Goal: Information Seeking & Learning: Learn about a topic

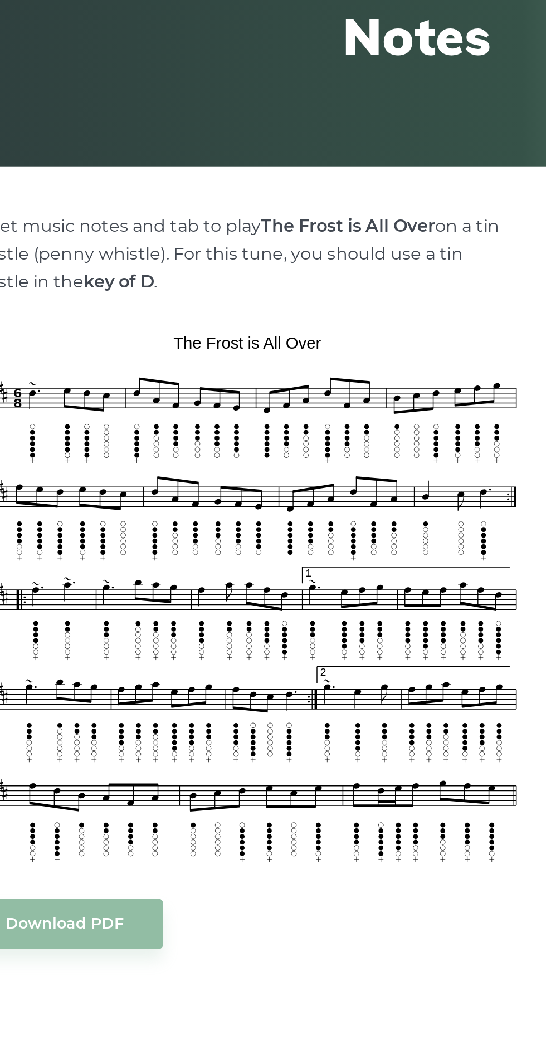
click at [150, 538] on img at bounding box center [185, 516] width 292 height 281
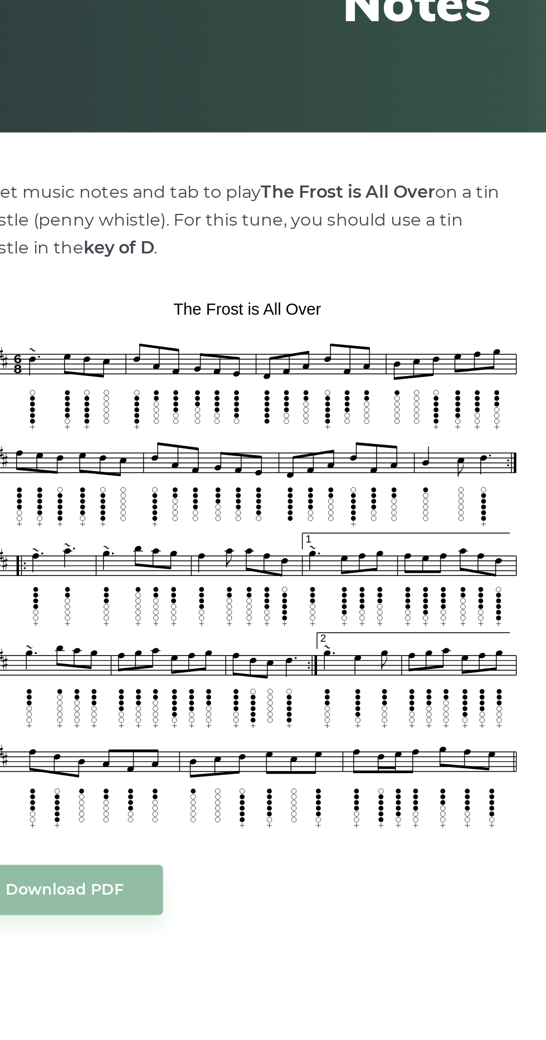
click at [202, 678] on div "Download PDF" at bounding box center [185, 686] width 292 height 26
click at [197, 653] on img at bounding box center [185, 516] width 292 height 281
click at [202, 683] on div "Download PDF" at bounding box center [185, 686] width 292 height 26
click at [263, 707] on div "Sheet music notes and tab to play The Frost is All Over on a tin whistle (penny…" at bounding box center [185, 680] width 292 height 729
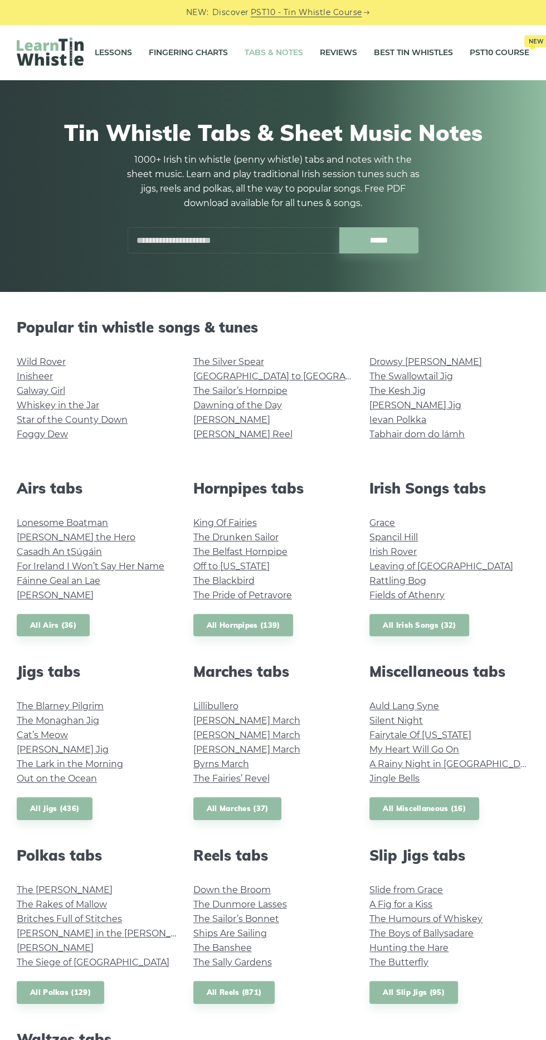
click at [206, 241] on input "text" at bounding box center [234, 240] width 212 height 26
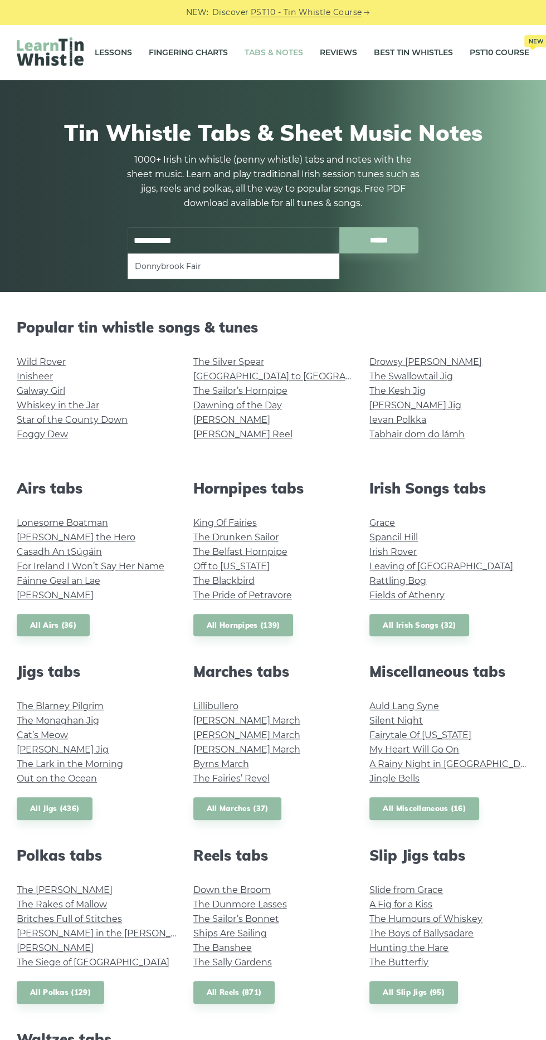
click at [178, 268] on li "Donnybrook Fair" at bounding box center [233, 266] width 197 height 13
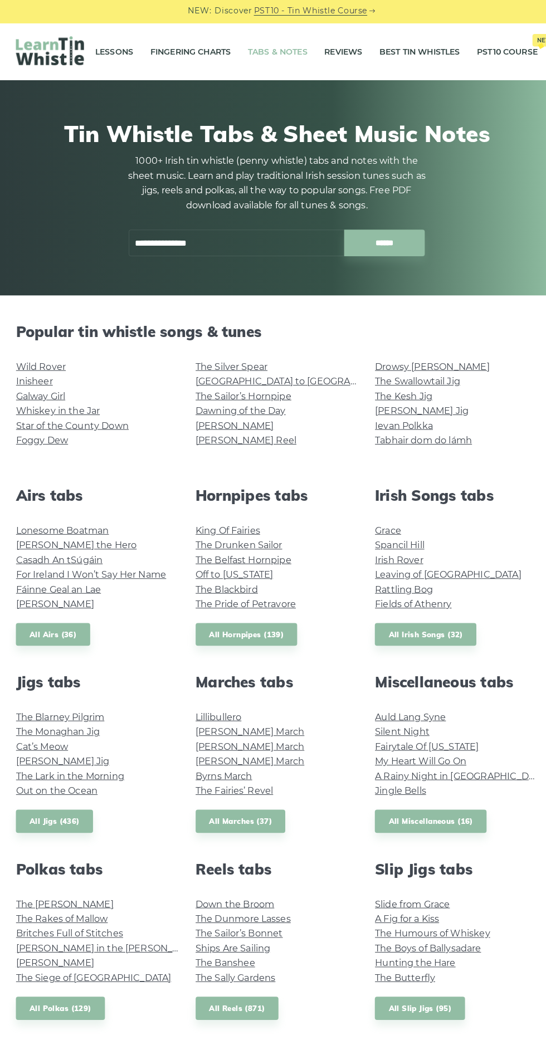
type input "**********"
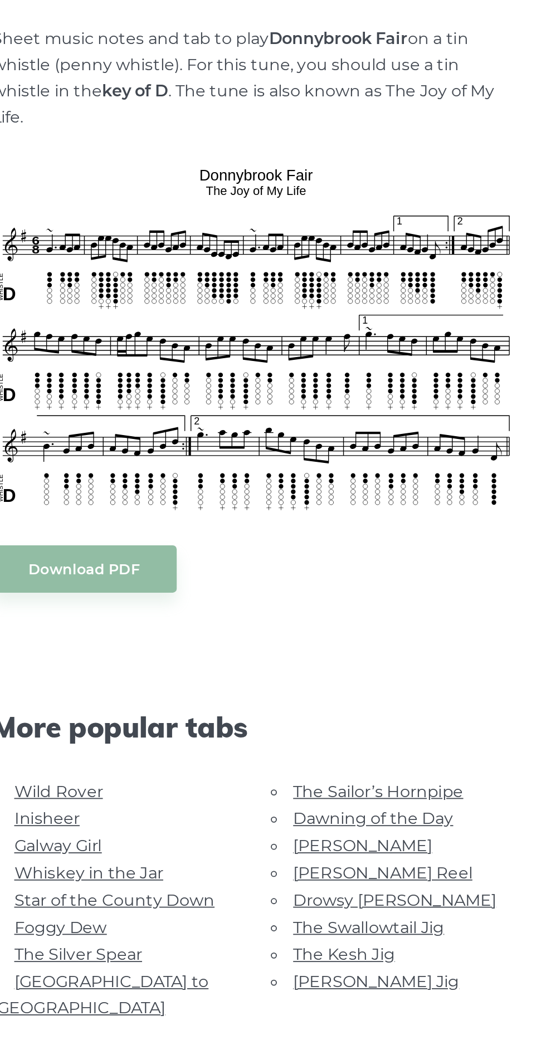
click at [134, 695] on span "More popular tabs" at bounding box center [185, 704] width 292 height 19
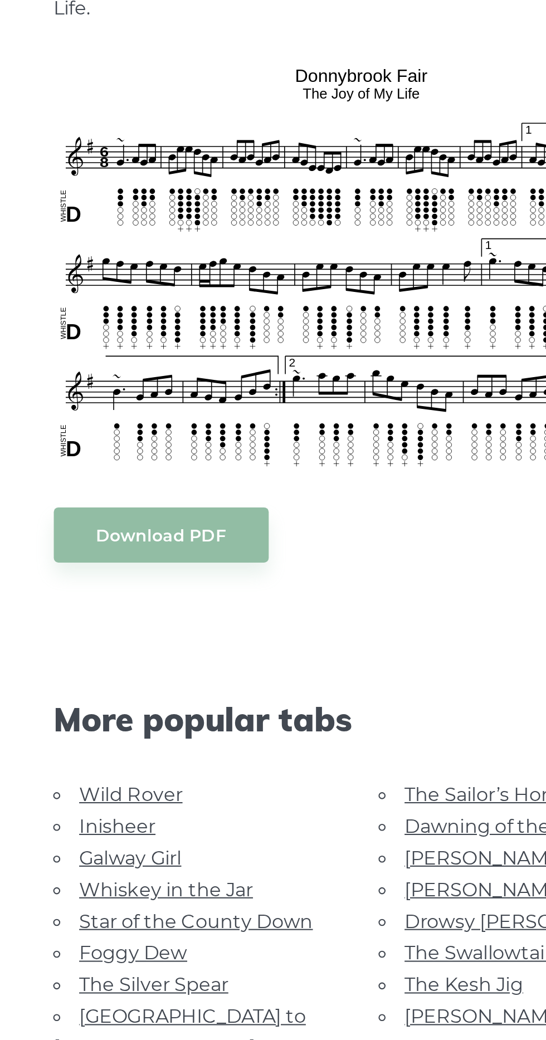
click at [96, 839] on link "Rocky Road to Dublin" at bounding box center [99, 851] width 120 height 25
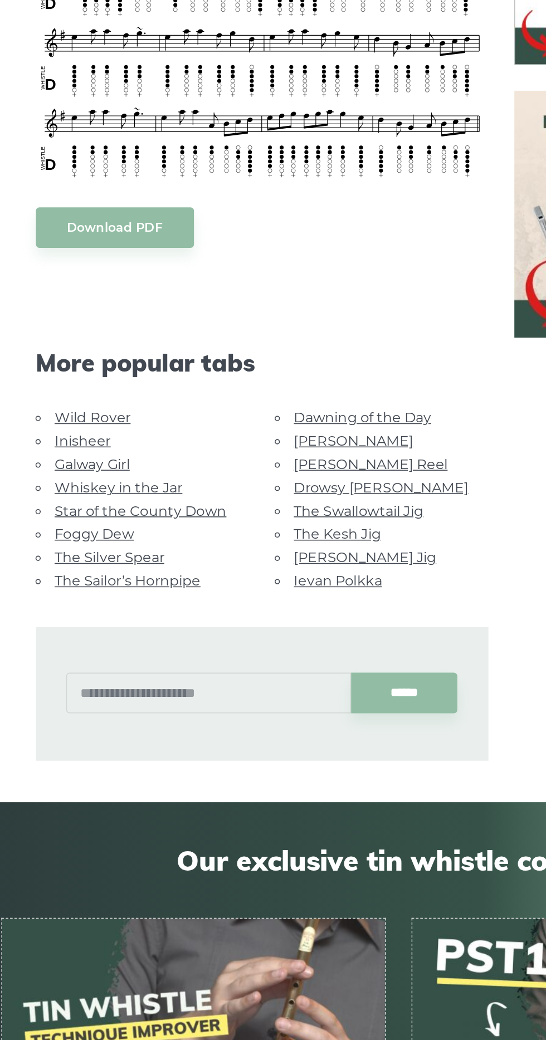
scroll to position [184, 0]
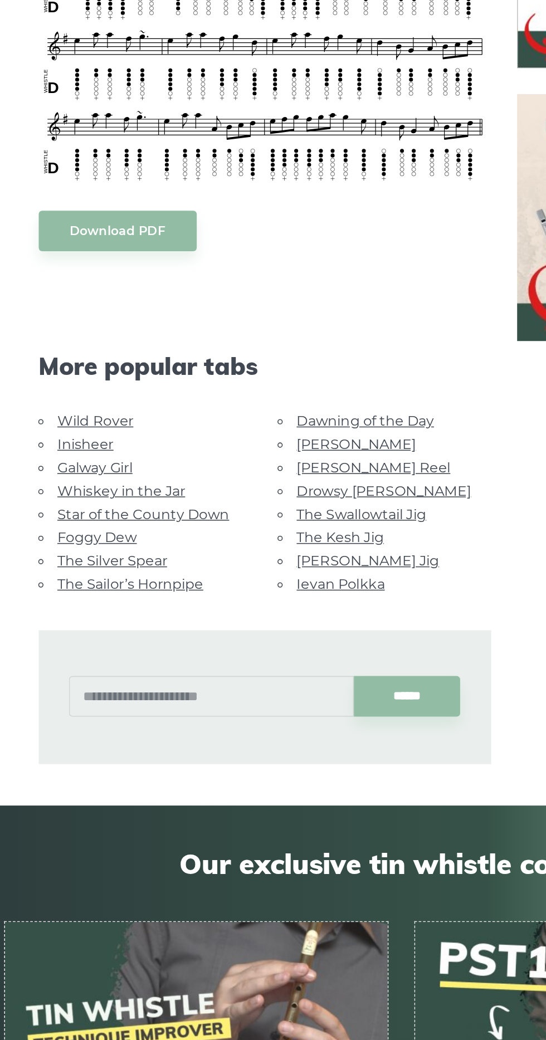
click at [61, 563] on link "Whiskey in the Jar" at bounding box center [92, 567] width 82 height 11
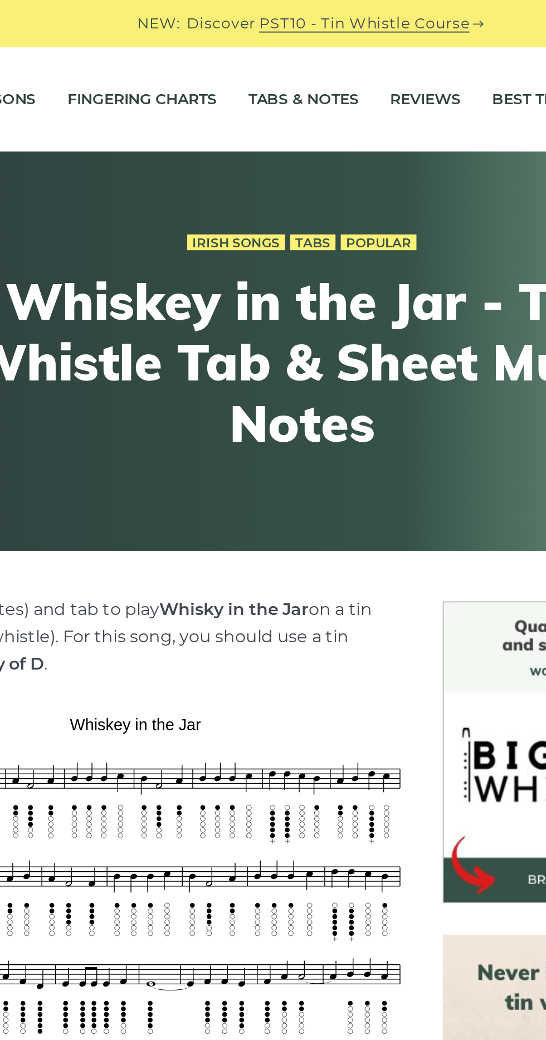
click at [260, 52] on link "Tabs & Notes" at bounding box center [274, 52] width 58 height 28
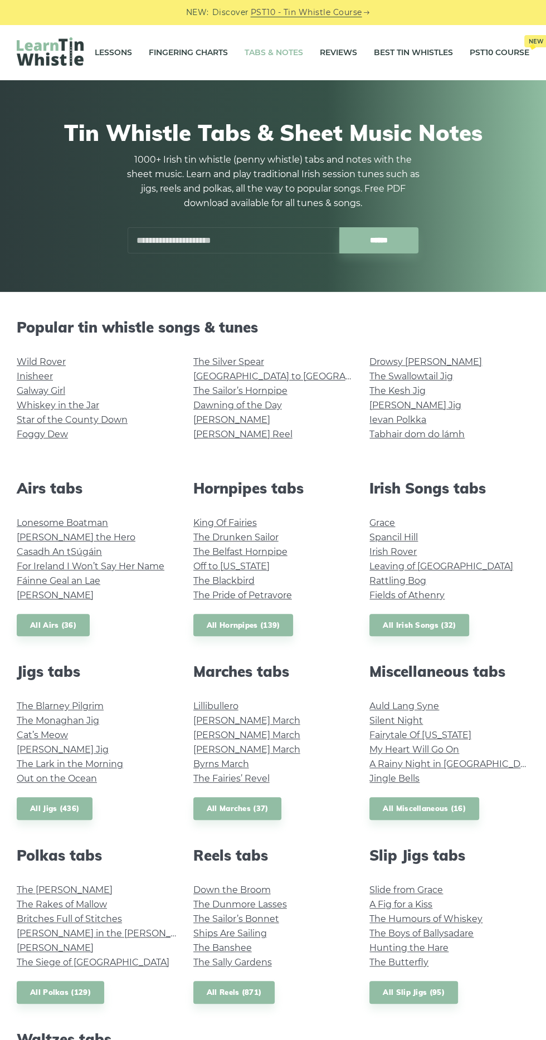
click at [439, 627] on link "All Irish Songs (32)" at bounding box center [419, 625] width 100 height 23
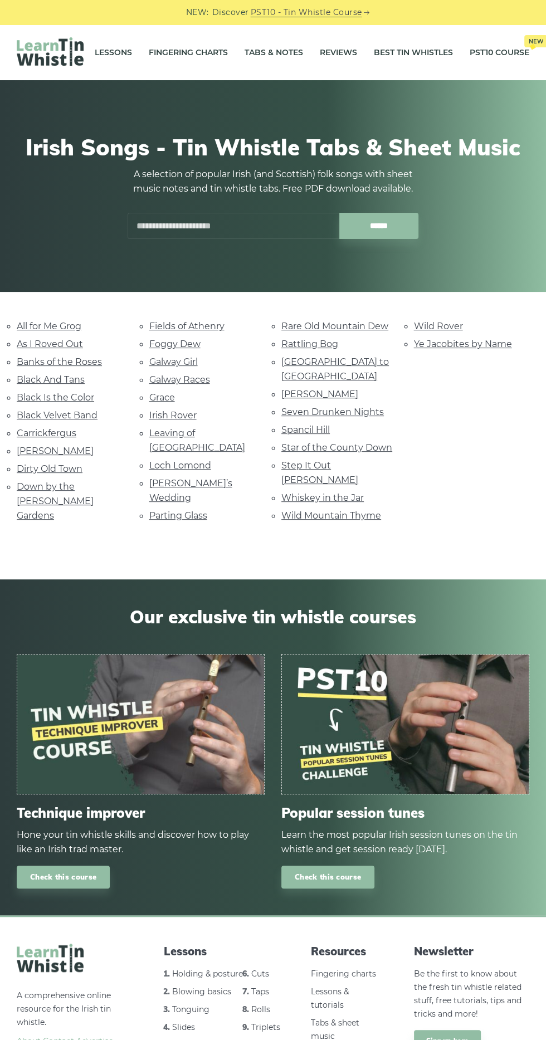
click at [189, 478] on link "[PERSON_NAME]’s Wedding" at bounding box center [190, 490] width 83 height 25
click at [183, 510] on link "Parting Glass" at bounding box center [178, 515] width 58 height 11
